Goal: Task Accomplishment & Management: Use online tool/utility

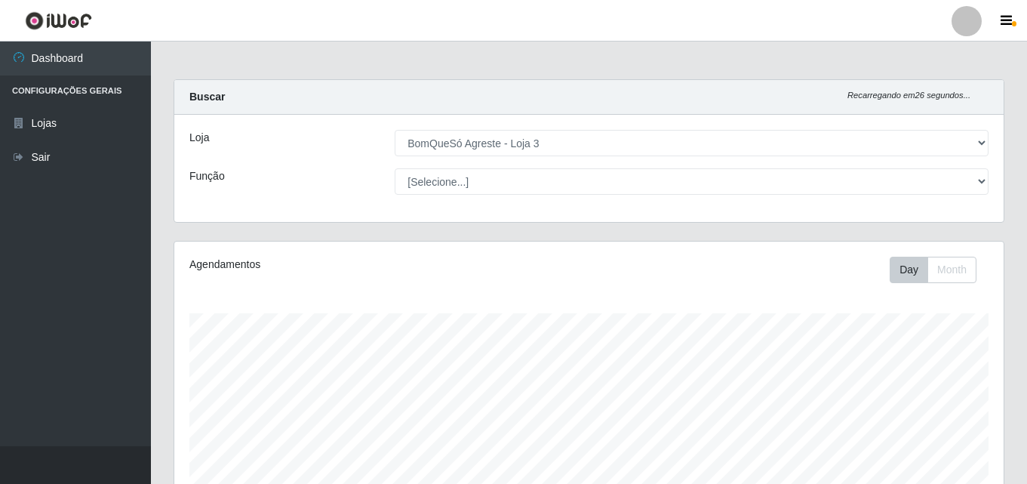
select select "215"
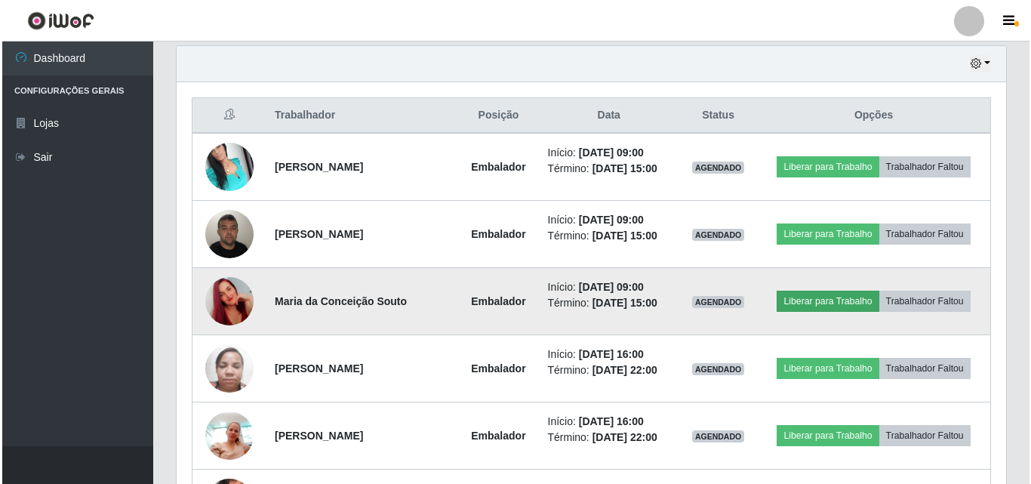
scroll to position [313, 829]
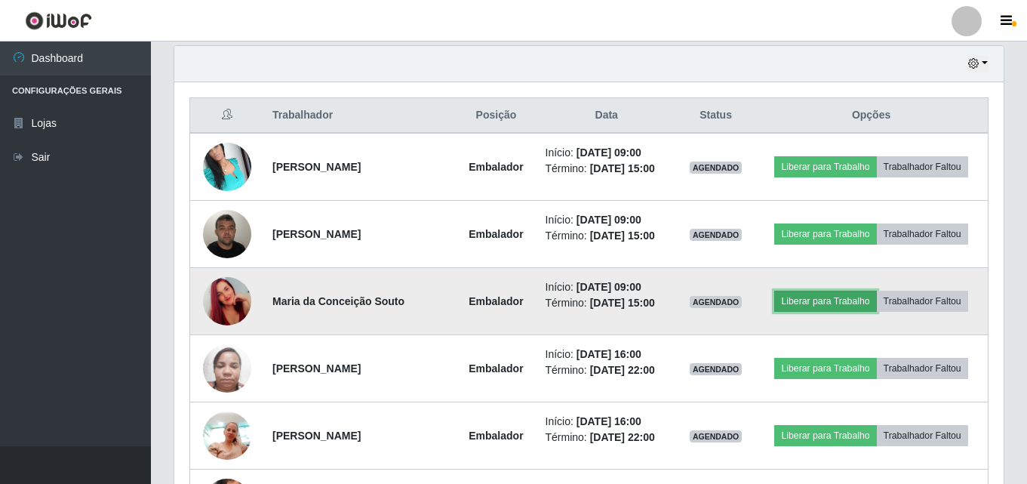
click at [812, 304] on button "Liberar para Trabalho" at bounding box center [825, 301] width 102 height 21
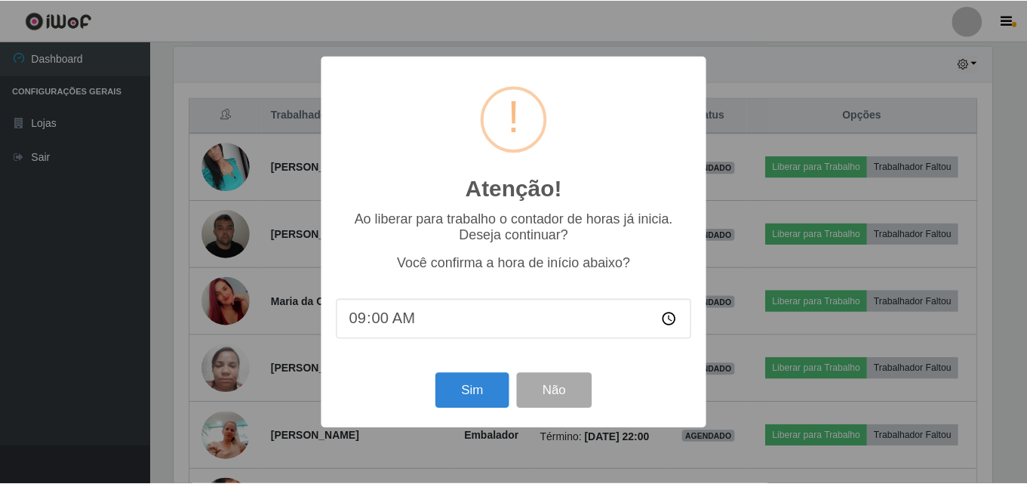
scroll to position [313, 822]
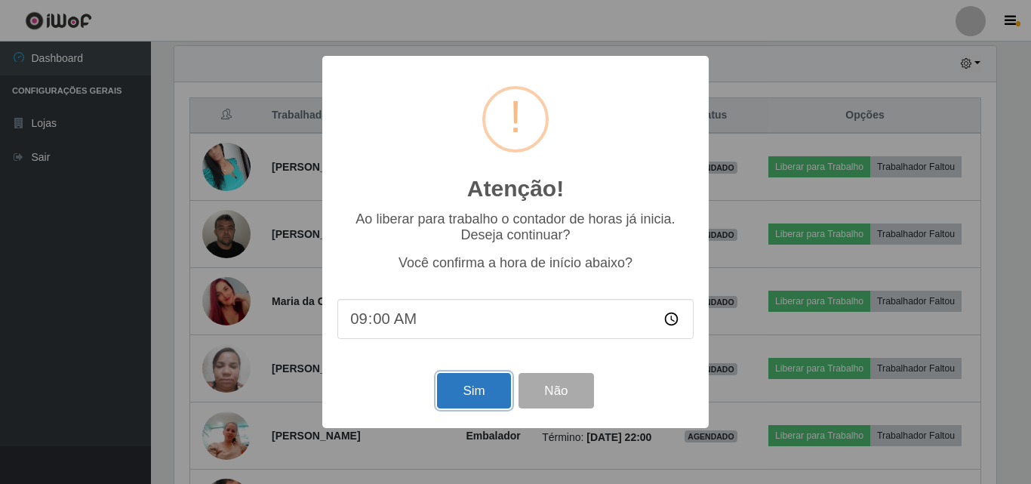
click at [479, 390] on button "Sim" at bounding box center [473, 390] width 73 height 35
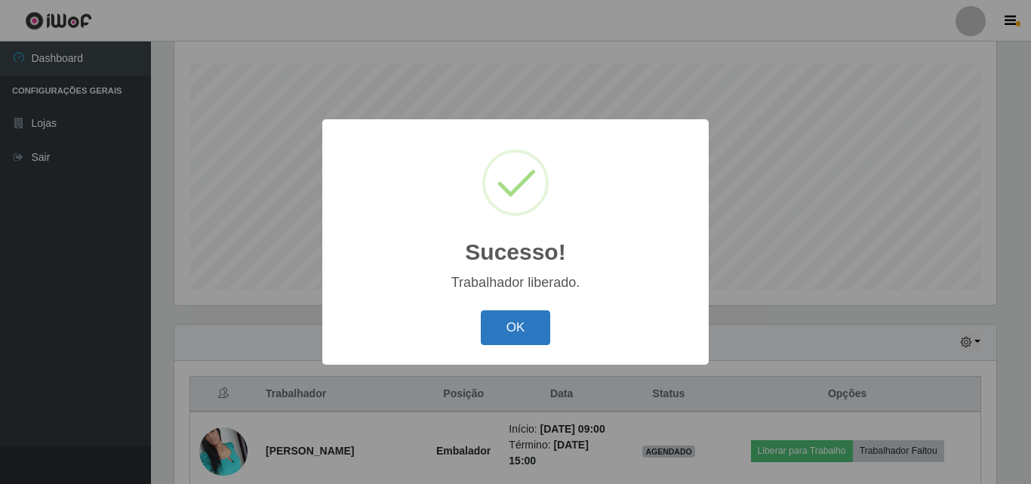
click at [534, 321] on button "OK" at bounding box center [516, 327] width 70 height 35
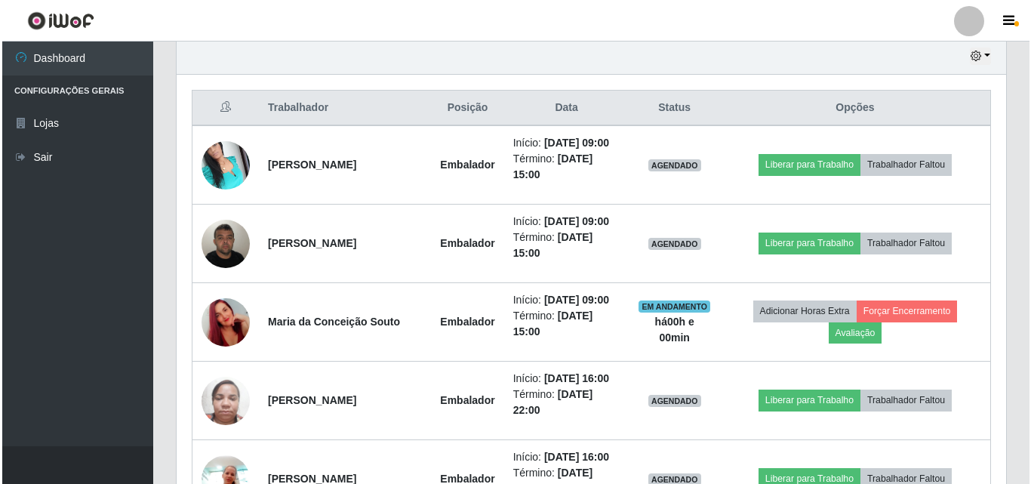
scroll to position [552, 0]
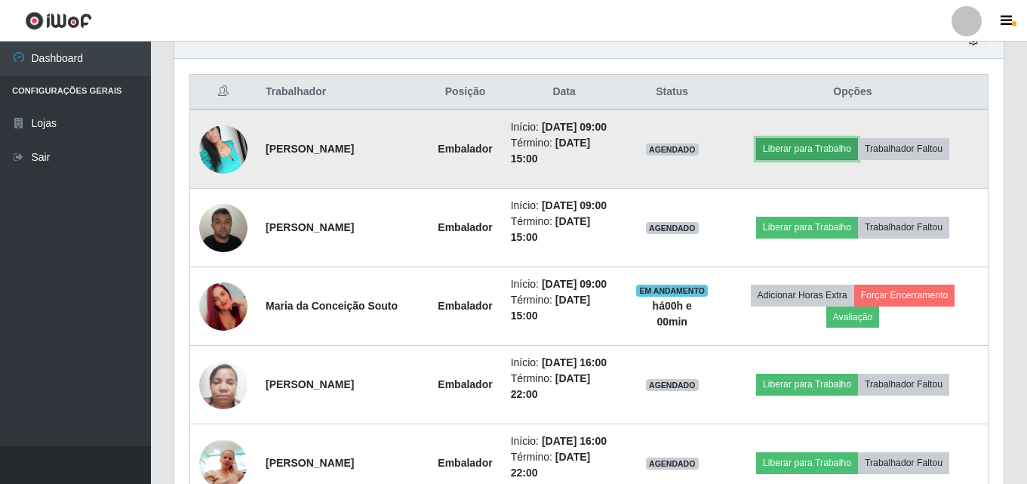
click at [798, 148] on button "Liberar para Trabalho" at bounding box center [807, 148] width 102 height 21
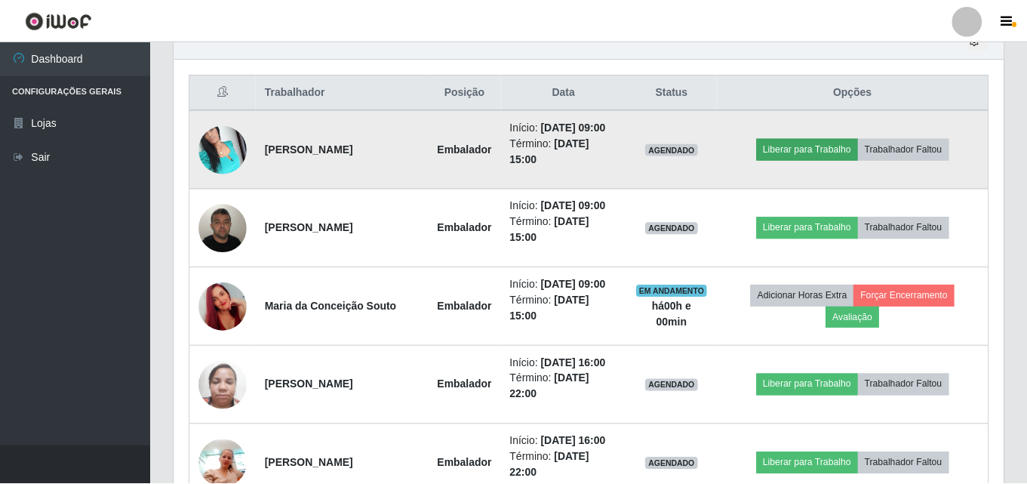
scroll to position [313, 822]
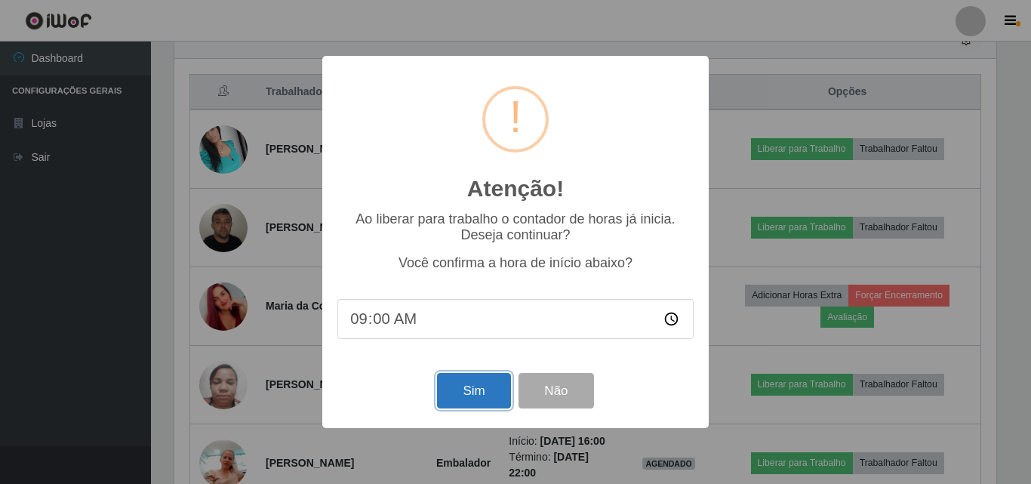
click at [465, 408] on button "Sim" at bounding box center [473, 390] width 73 height 35
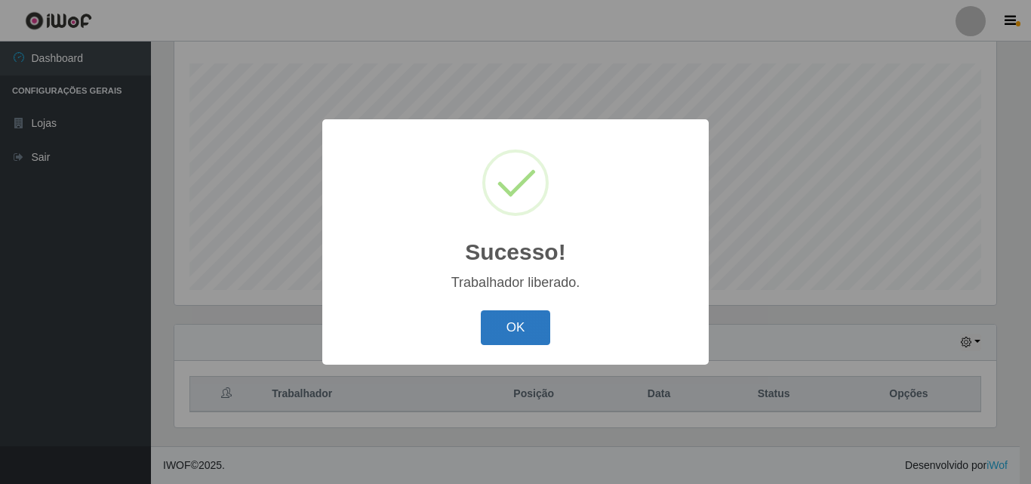
click at [526, 325] on button "OK" at bounding box center [516, 327] width 70 height 35
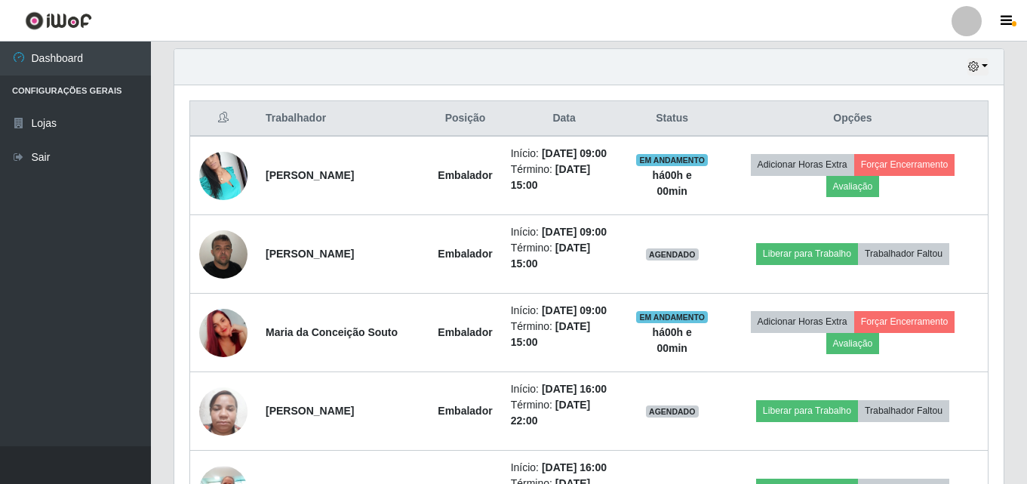
scroll to position [552, 0]
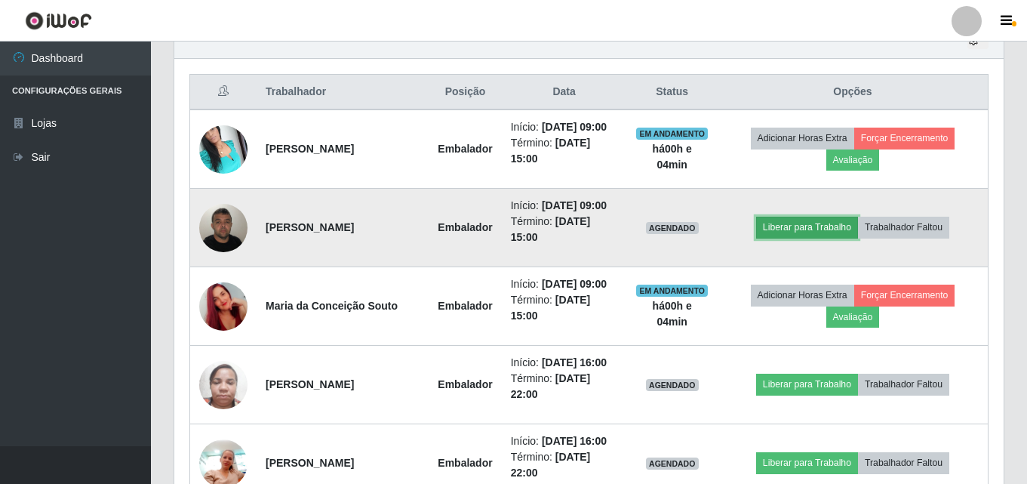
click at [838, 230] on button "Liberar para Trabalho" at bounding box center [807, 227] width 102 height 21
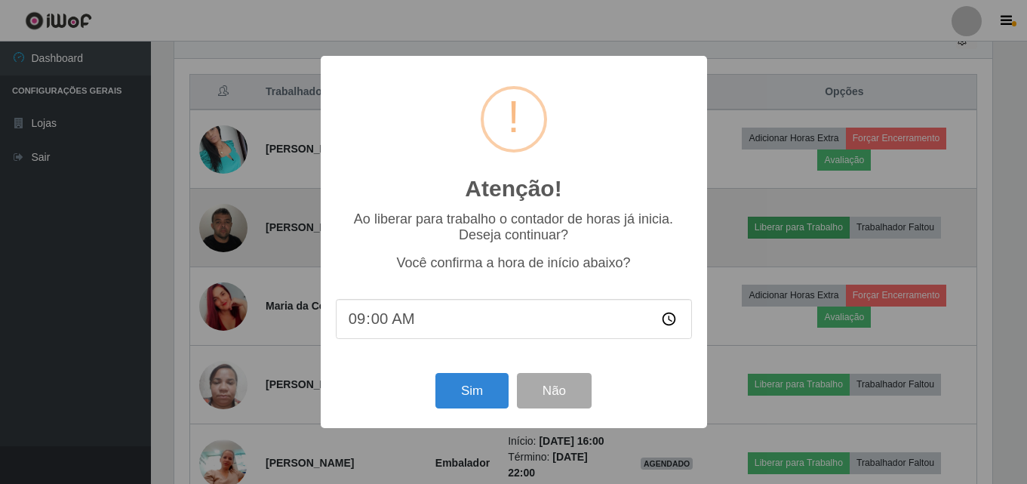
scroll to position [313, 822]
type input "09:04"
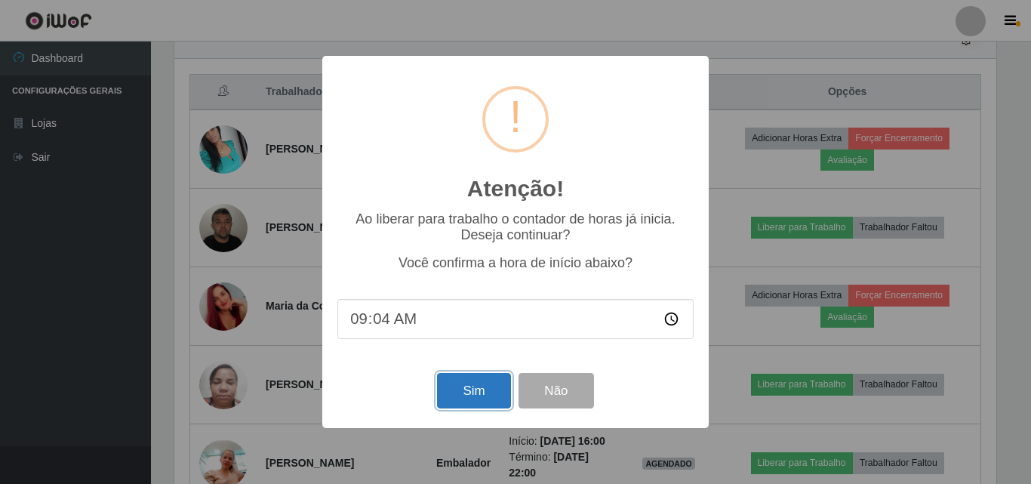
click at [476, 390] on button "Sim" at bounding box center [473, 390] width 73 height 35
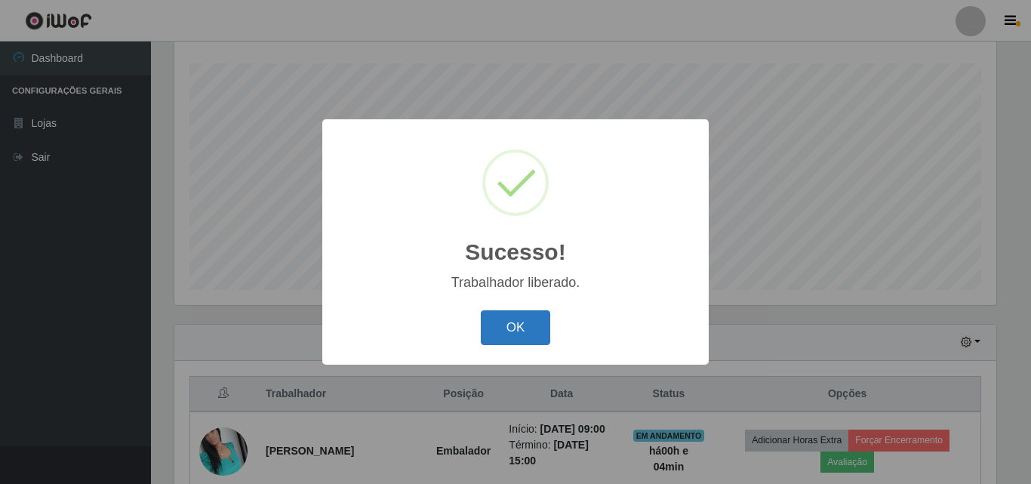
click at [531, 330] on button "OK" at bounding box center [516, 327] width 70 height 35
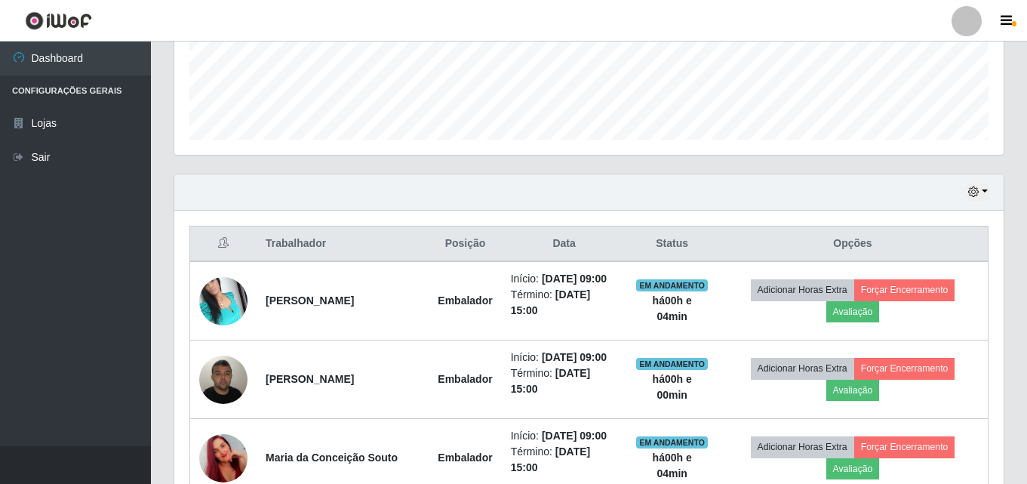
scroll to position [401, 0]
